Goal: Task Accomplishment & Management: Use online tool/utility

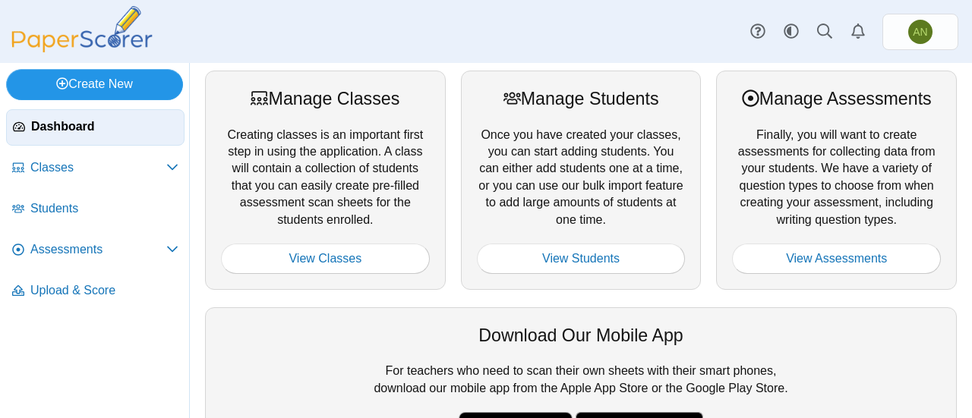
click at [91, 81] on link "Create New" at bounding box center [94, 84] width 177 height 30
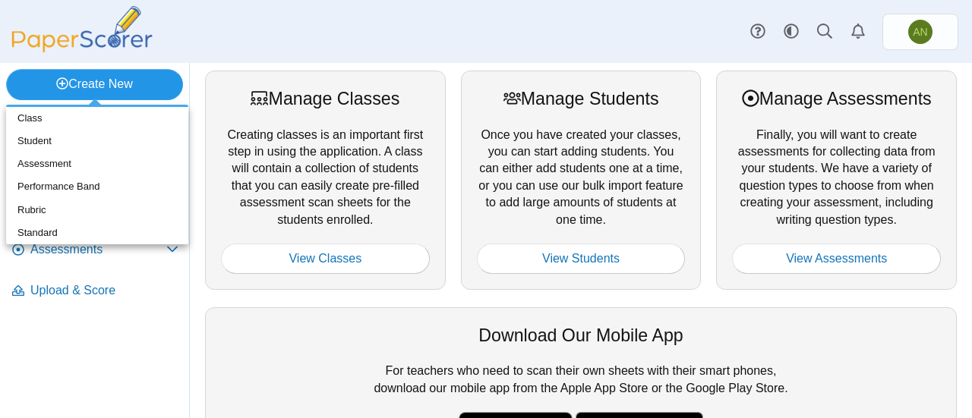
click at [91, 81] on link "Create New" at bounding box center [94, 84] width 177 height 30
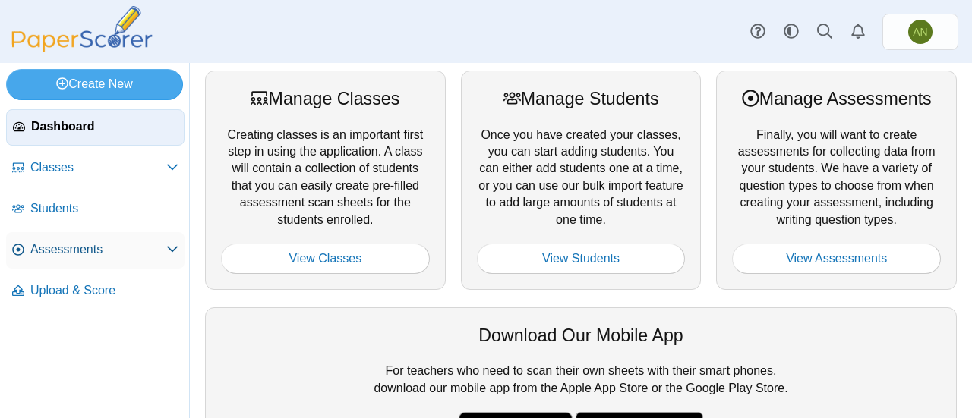
click at [62, 248] on span "Assessments" at bounding box center [98, 250] width 136 height 17
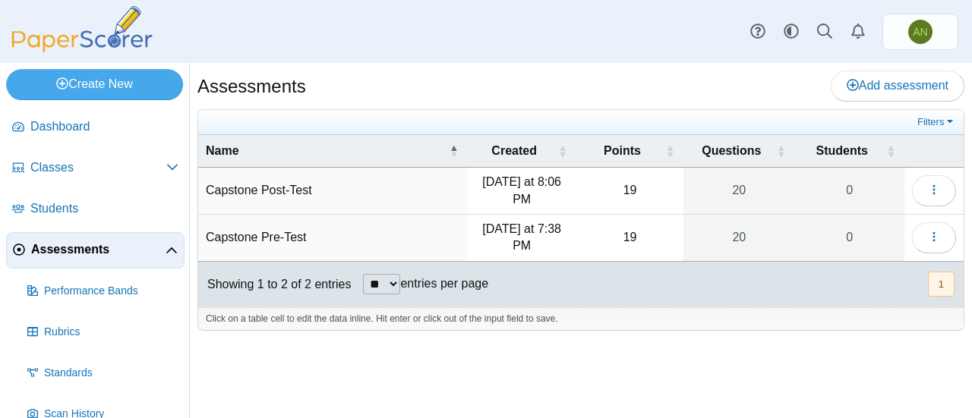
click at [292, 231] on td "Capstone Pre-Test" at bounding box center [333, 238] width 270 height 47
click at [292, 231] on input "**********" at bounding box center [333, 238] width 254 height 30
click at [273, 235] on input "**********" at bounding box center [333, 238] width 254 height 30
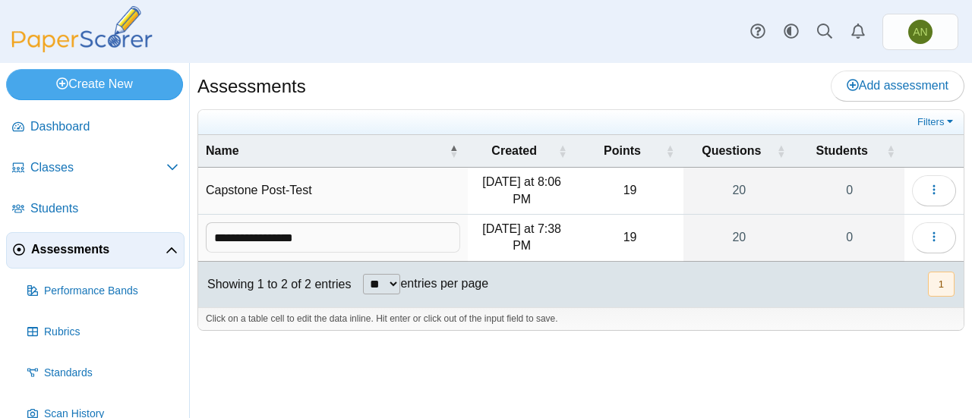
click at [46, 39] on img at bounding box center [82, 29] width 152 height 46
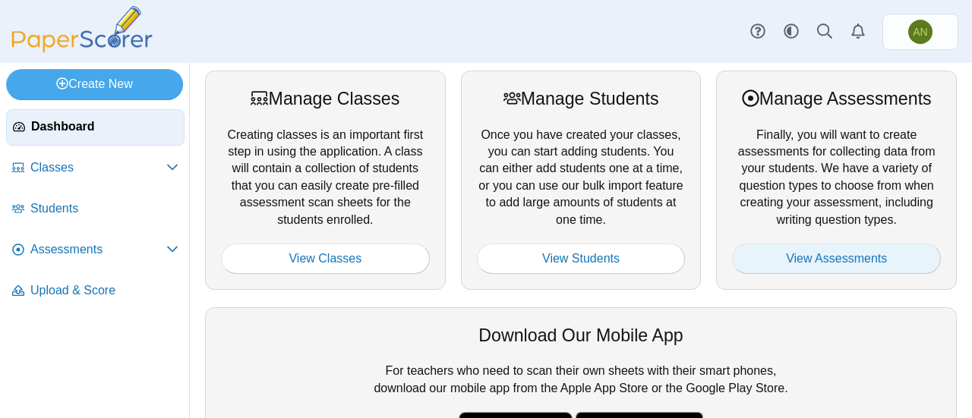
click at [833, 257] on link "View Assessments" at bounding box center [836, 259] width 209 height 30
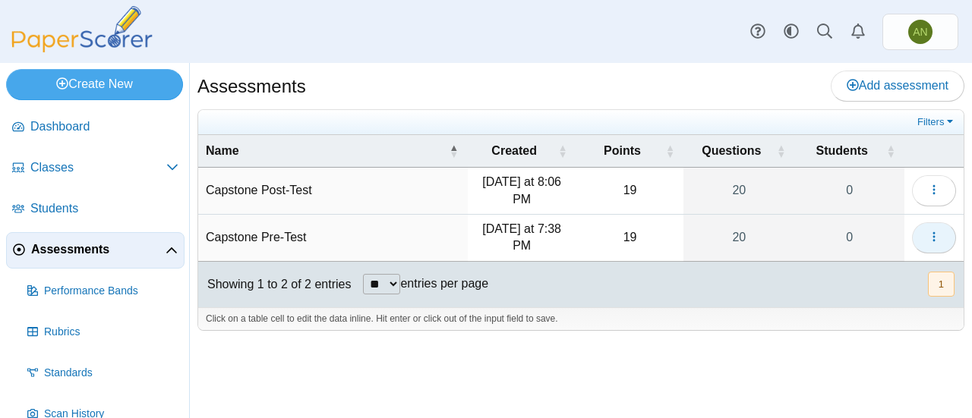
click at [941, 239] on button "button" at bounding box center [934, 238] width 44 height 30
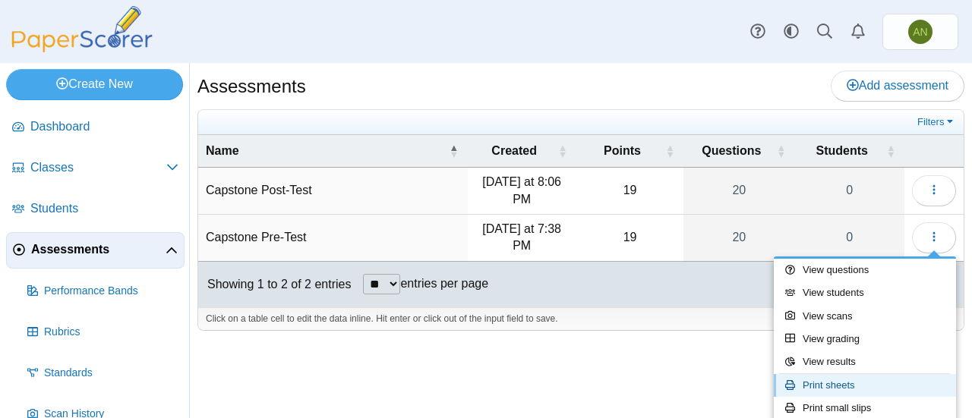
click at [860, 379] on link "Print sheets" at bounding box center [865, 385] width 182 height 23
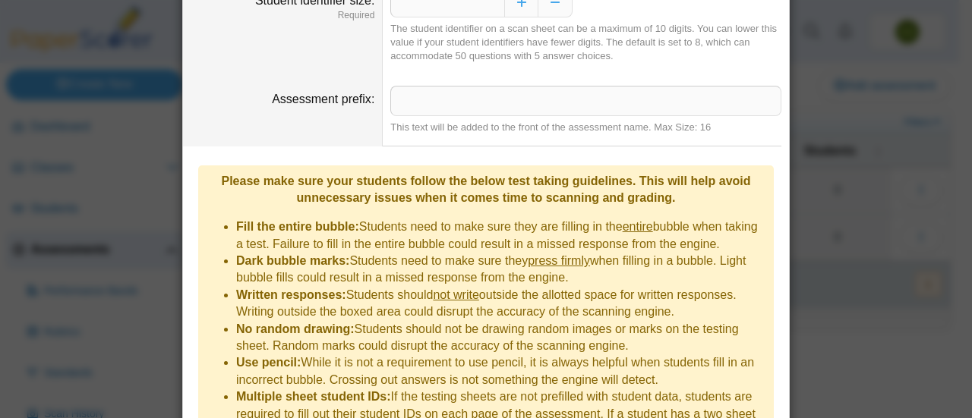
scroll to position [167, 0]
click at [428, 103] on input "Assessment prefix" at bounding box center [585, 100] width 391 height 30
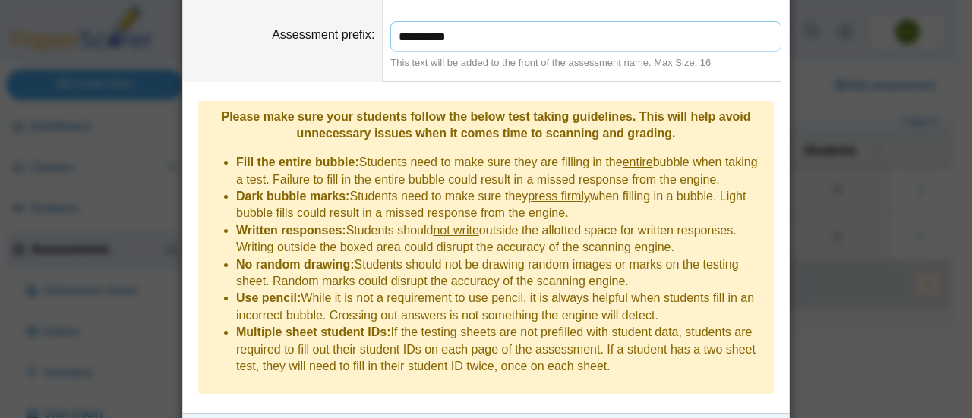
scroll to position [273, 0]
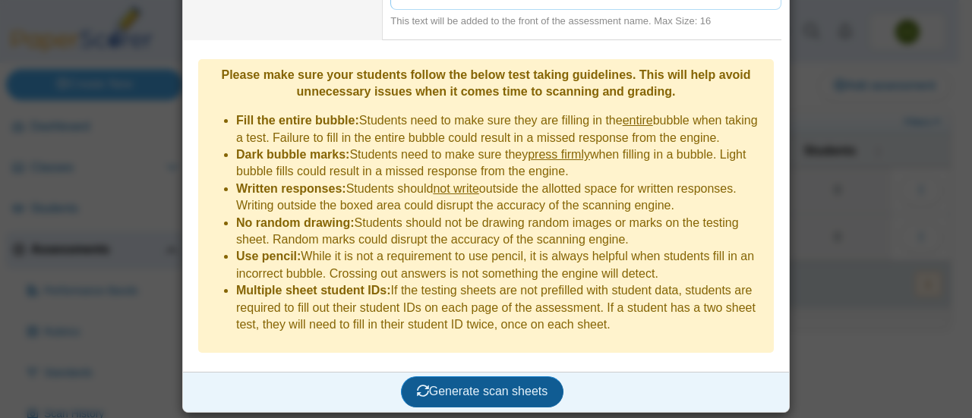
type input "**********"
click at [485, 390] on span "Generate scan sheets" at bounding box center [482, 391] width 131 height 13
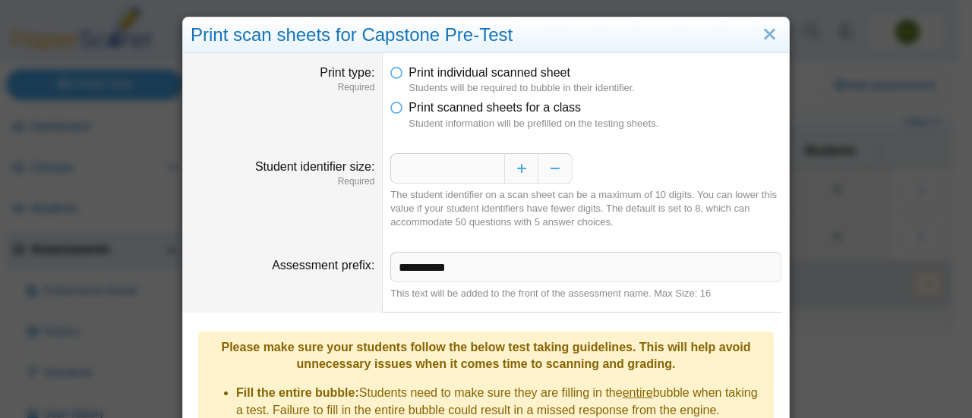
scroll to position [394, 0]
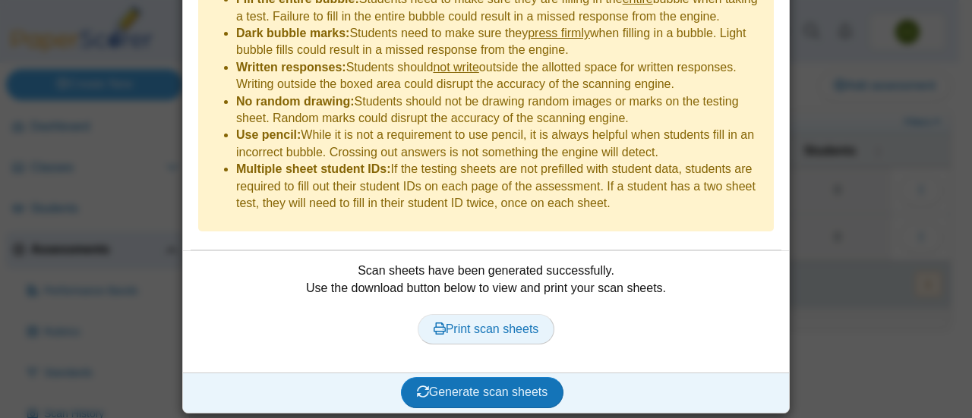
click at [483, 330] on span "Print scan sheets" at bounding box center [487, 329] width 106 height 13
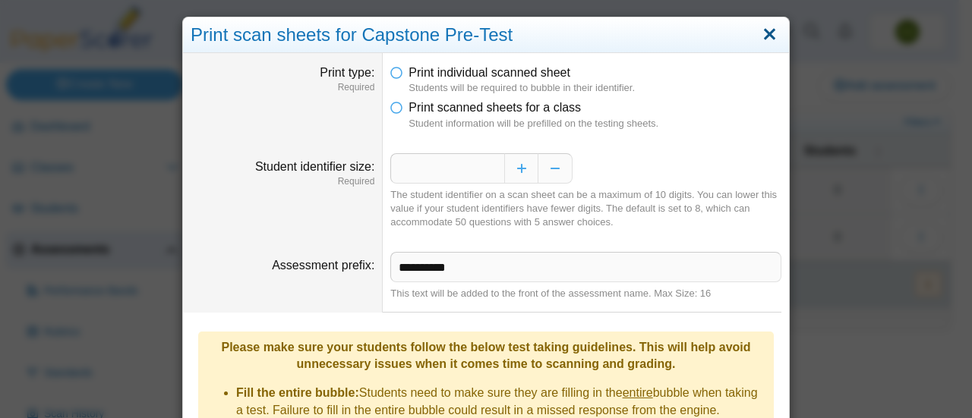
click at [775, 33] on link "Close" at bounding box center [770, 35] width 24 height 26
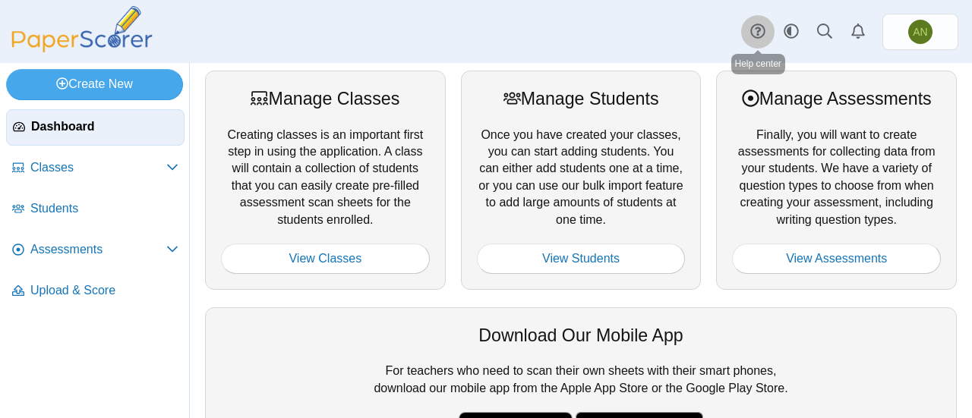
click at [756, 38] on use at bounding box center [757, 31] width 14 height 14
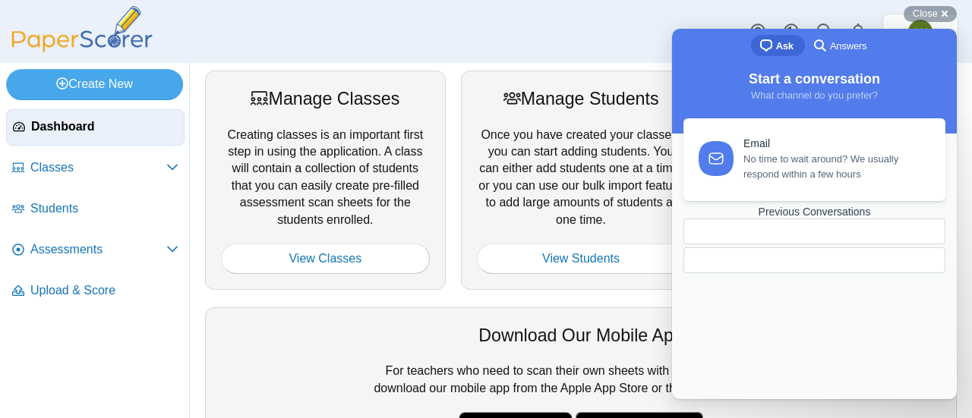
click at [802, 219] on div "Previous Conversations" at bounding box center [815, 212] width 262 height 13
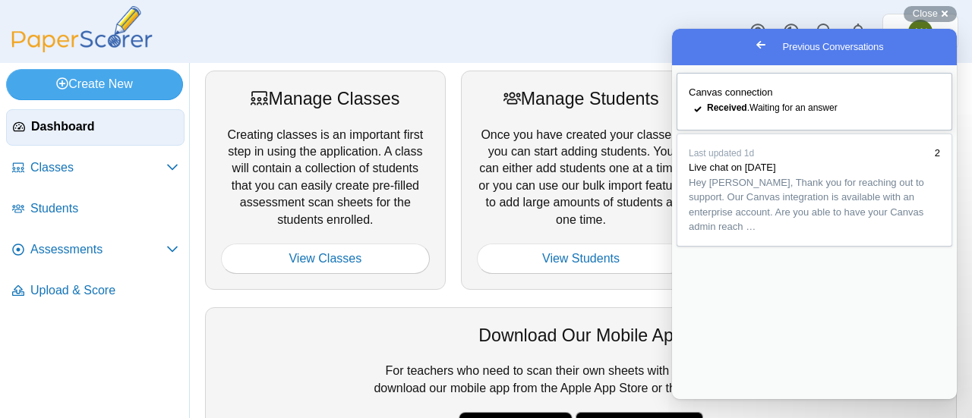
click at [731, 93] on span "Canvas connection" at bounding box center [731, 92] width 84 height 11
type textarea "**********"
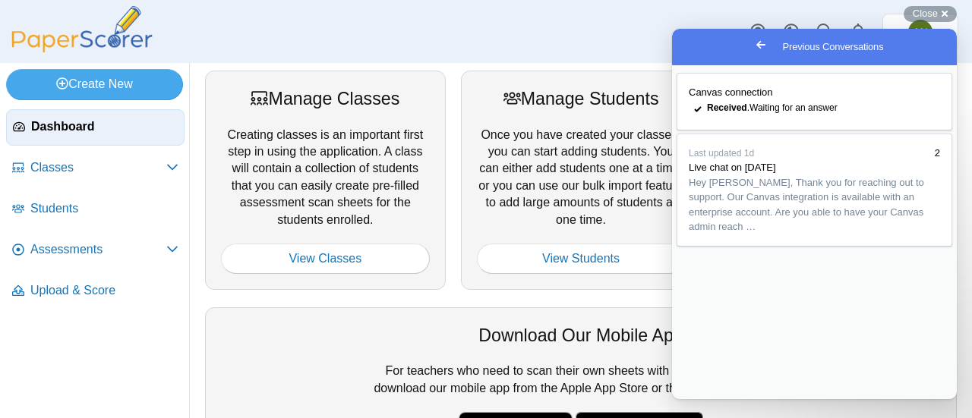
scroll to position [0, 0]
click at [700, 400] on button "Close" at bounding box center [686, 410] width 27 height 20
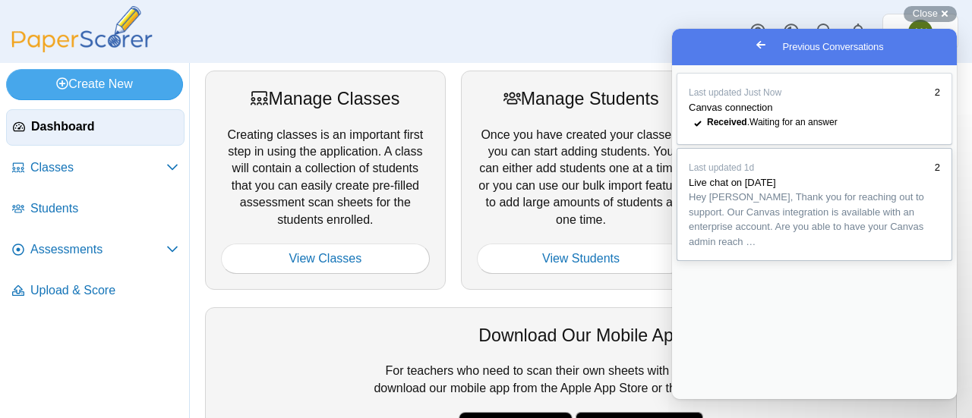
click at [751, 248] on span "Hey [PERSON_NAME], Thank you for reaching out to support. Our Canvas integratio…" at bounding box center [806, 219] width 235 height 56
click at [700, 400] on button "Close" at bounding box center [686, 410] width 27 height 20
click at [659, 28] on div "Dashboard Classes Archived classes Students Assessments" at bounding box center [486, 31] width 972 height 63
click at [905, 26] on link "AN" at bounding box center [920, 32] width 76 height 36
click at [752, 45] on span "Go back" at bounding box center [761, 45] width 18 height 18
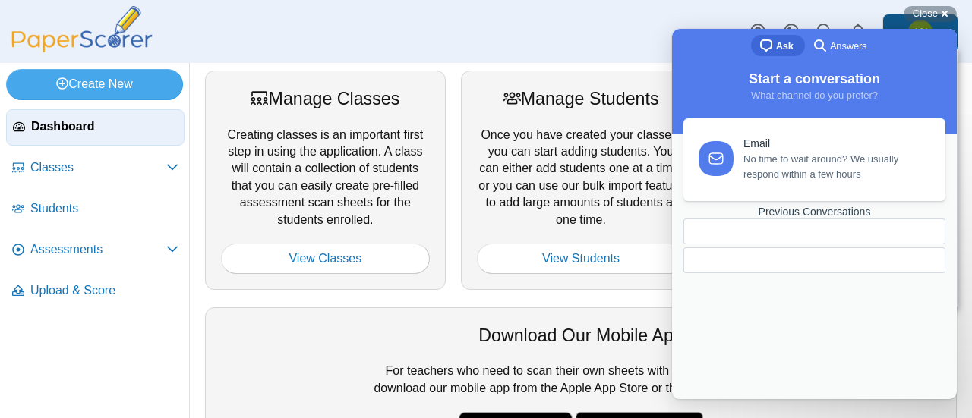
click at [613, 18] on div "Dashboard Classes Archived classes Students Assessments" at bounding box center [486, 31] width 972 height 63
click at [946, 10] on div "Close cross-small" at bounding box center [930, 14] width 53 height 16
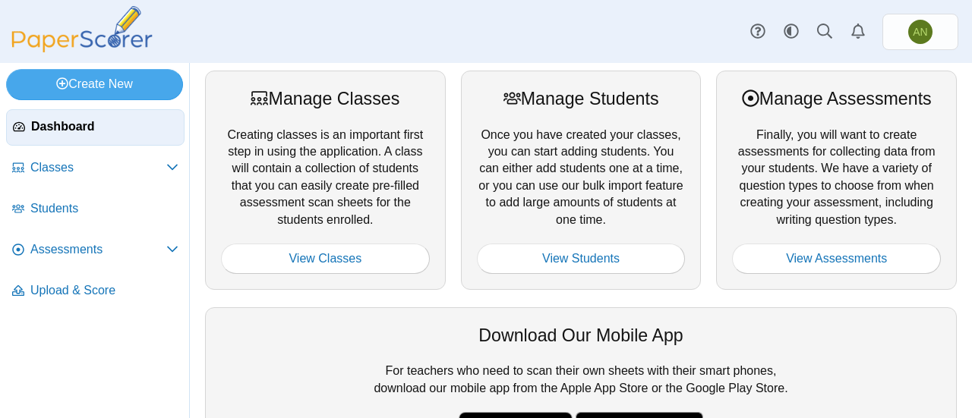
scroll to position [264, 0]
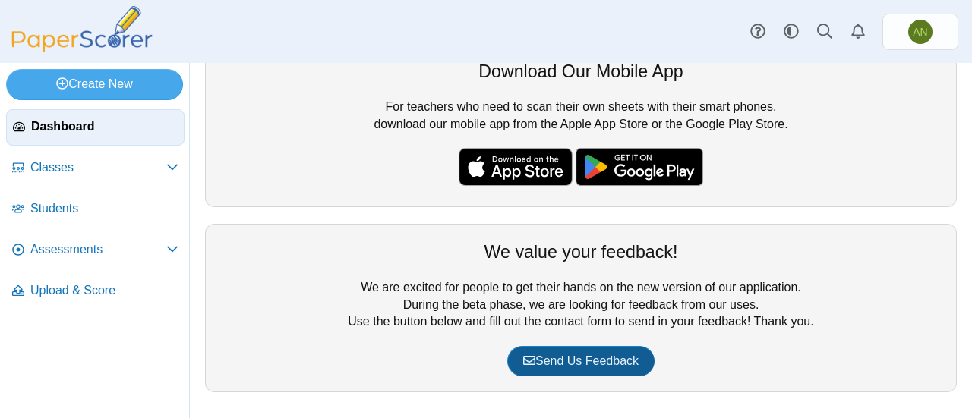
click at [565, 355] on span "Send Us Feedback" at bounding box center [580, 361] width 115 height 13
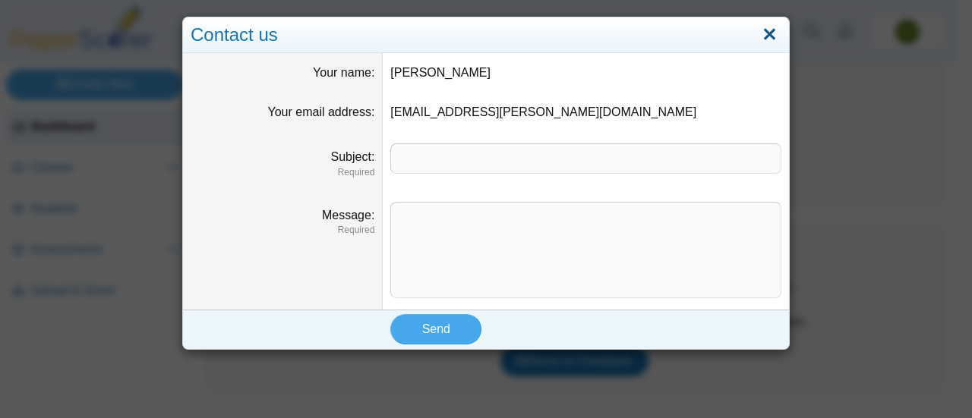
click at [762, 31] on link "Close" at bounding box center [770, 35] width 24 height 26
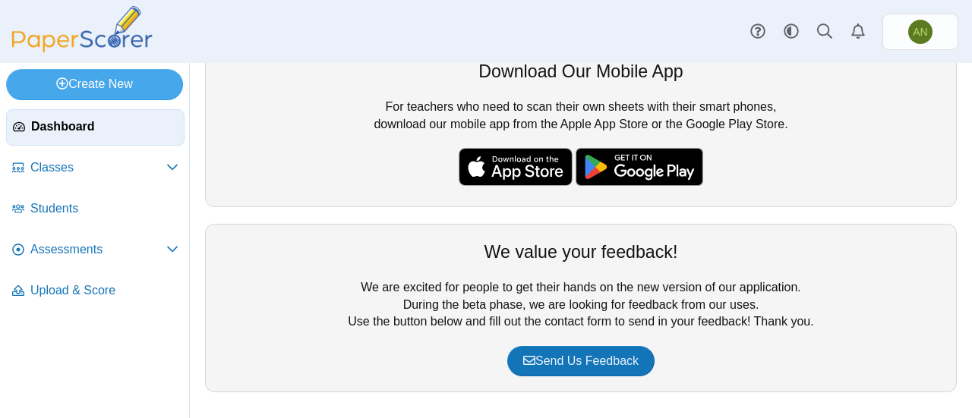
scroll to position [0, 0]
